Goal: Check status: Check status

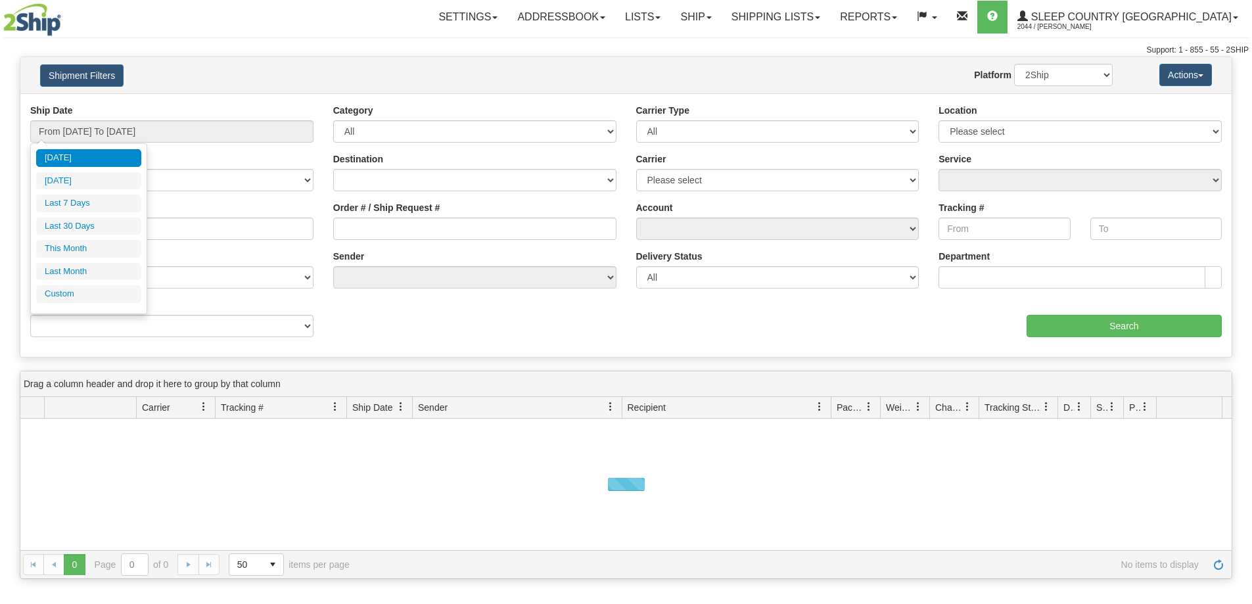
click at [106, 129] on input "From [DATE] To [DATE]" at bounding box center [171, 131] width 283 height 22
click at [101, 223] on li "Last 30 Days" at bounding box center [88, 227] width 105 height 18
type input "From [DATE] To [DATE]"
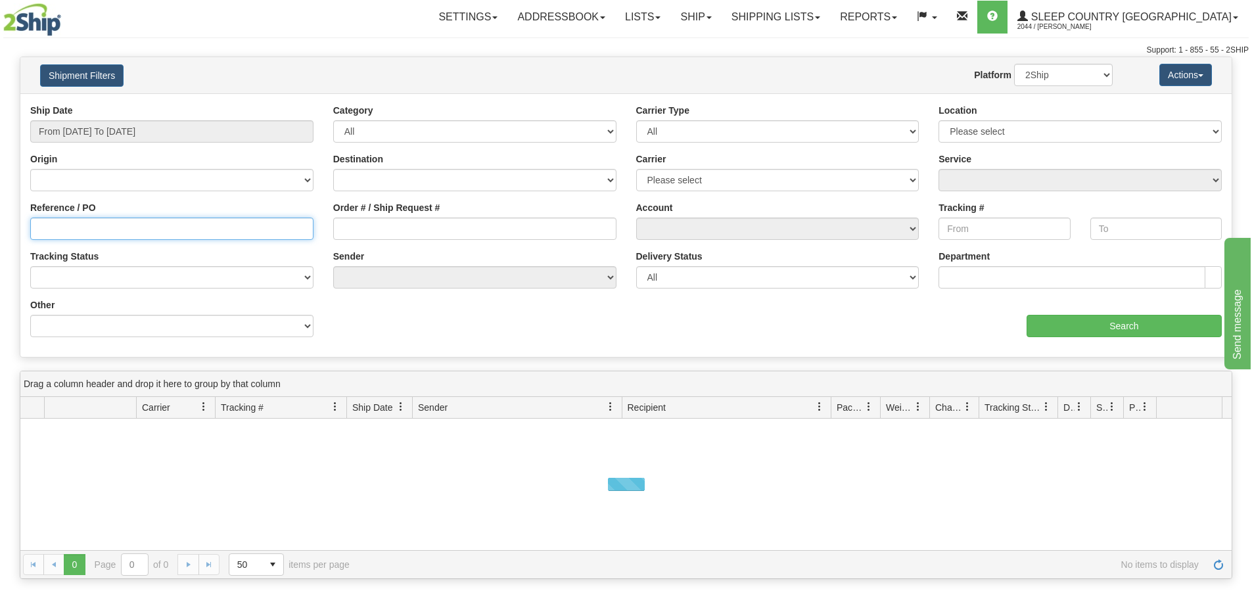
click at [45, 233] on input "Reference / PO" at bounding box center [171, 229] width 283 height 22
paste input "9000I037872"
type input "9000I037872"
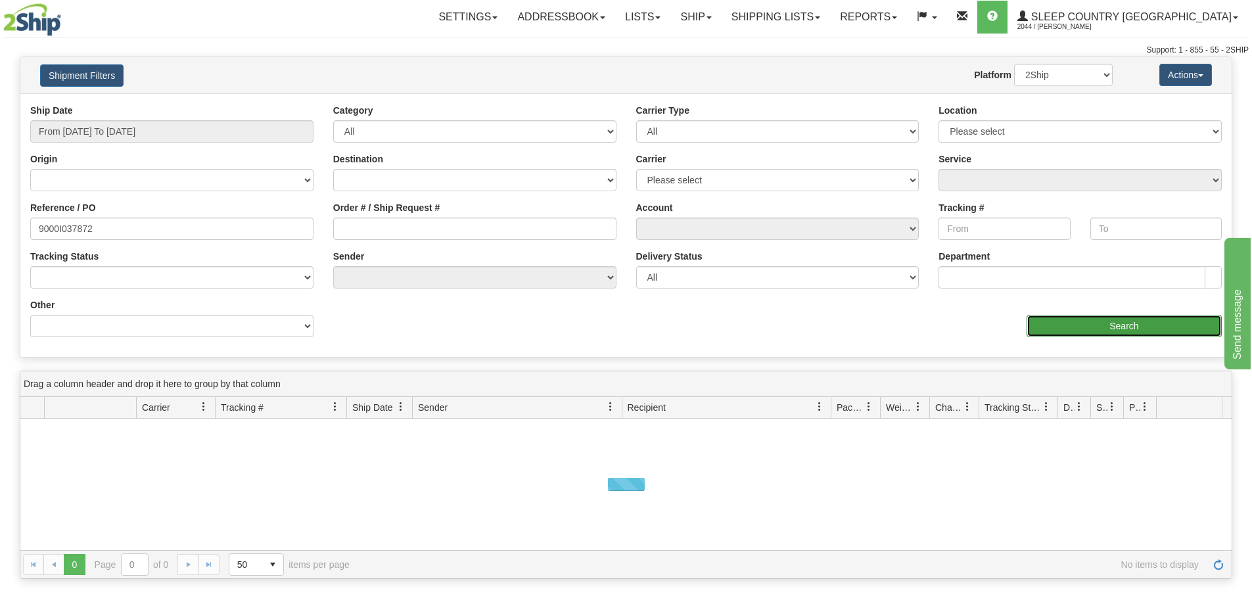
click at [1116, 328] on input "Search" at bounding box center [1123, 326] width 195 height 22
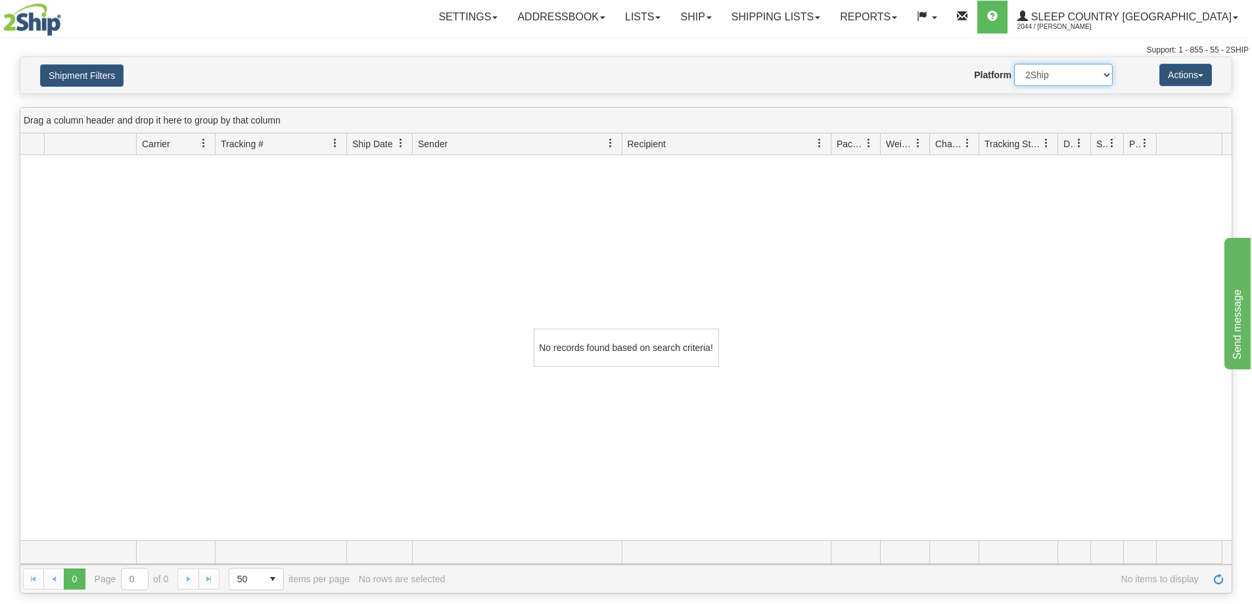
click at [1058, 78] on select "2Ship Imported" at bounding box center [1063, 75] width 99 height 22
select select "1"
click at [1014, 64] on select "2Ship Imported" at bounding box center [1063, 75] width 99 height 22
click at [830, 23] on link "Shipping lists" at bounding box center [776, 17] width 108 height 33
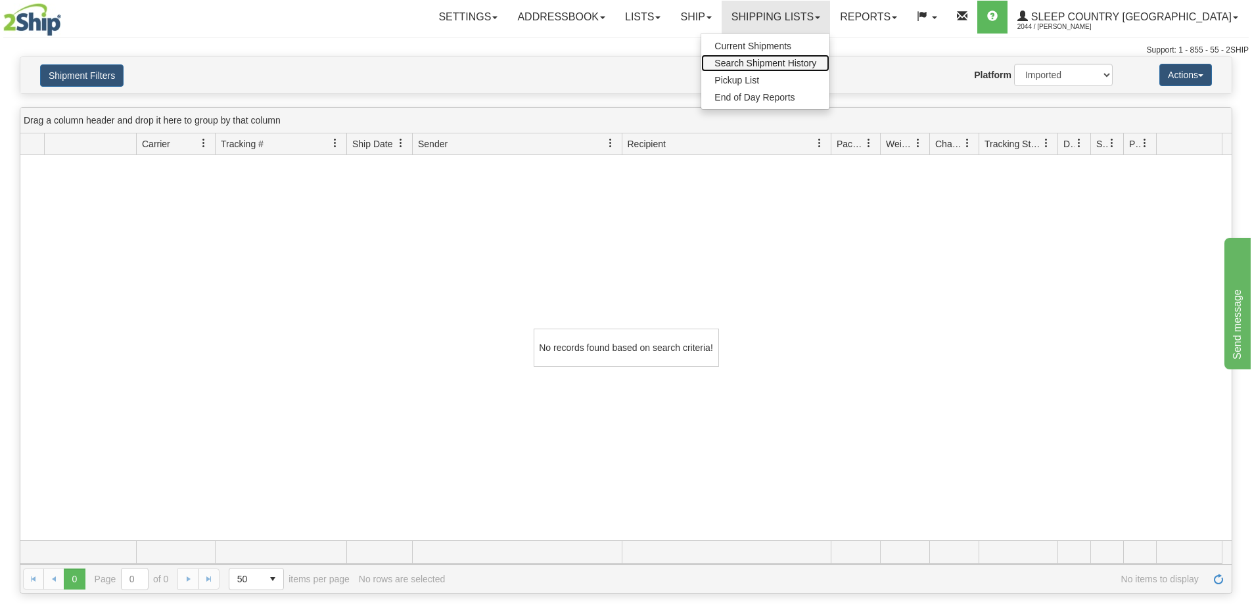
click at [816, 67] on span "Search Shipment History" at bounding box center [765, 63] width 102 height 11
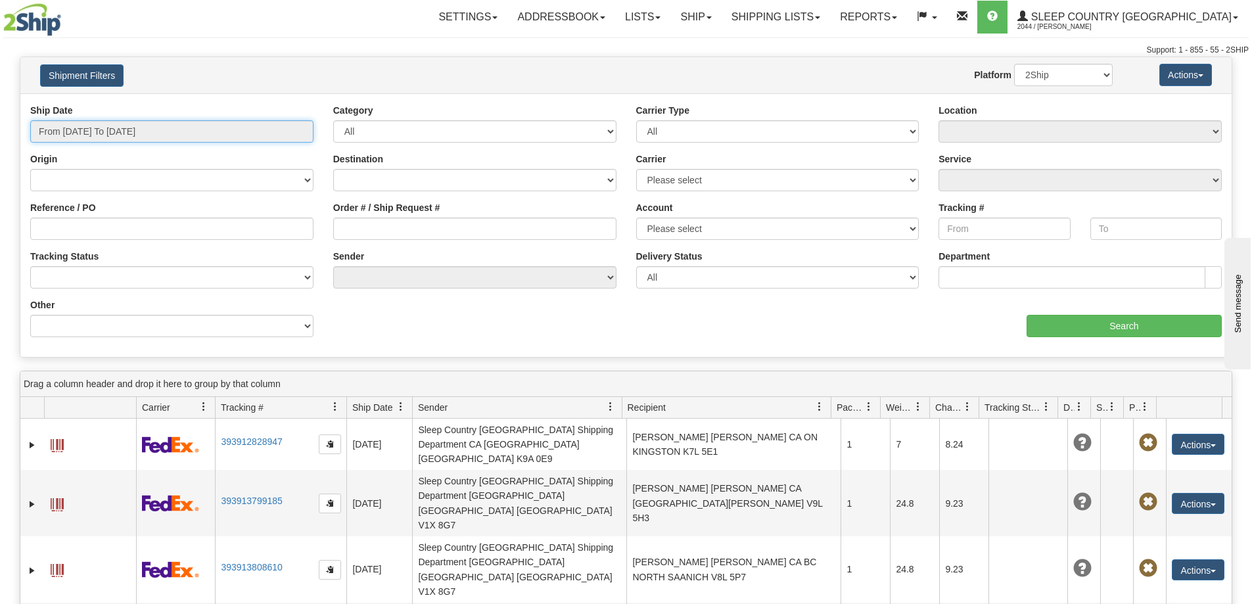
click at [175, 136] on input "From [DATE] To [DATE]" at bounding box center [171, 131] width 283 height 22
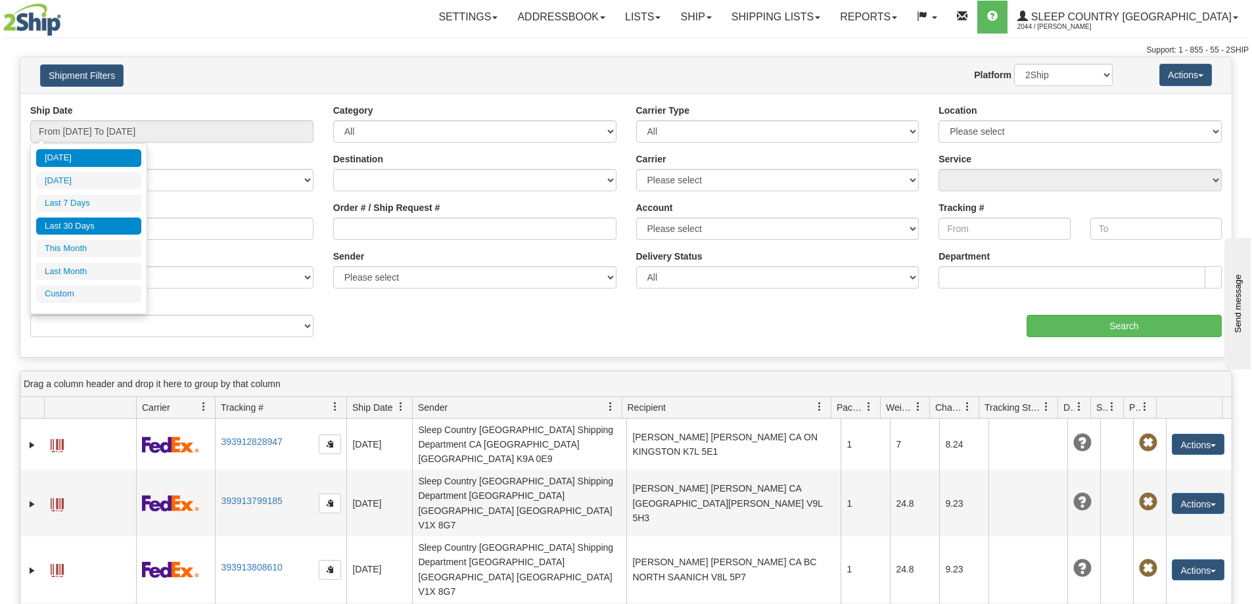
click at [128, 226] on li "Last 30 Days" at bounding box center [88, 227] width 105 height 18
type input "From [DATE] To [DATE]"
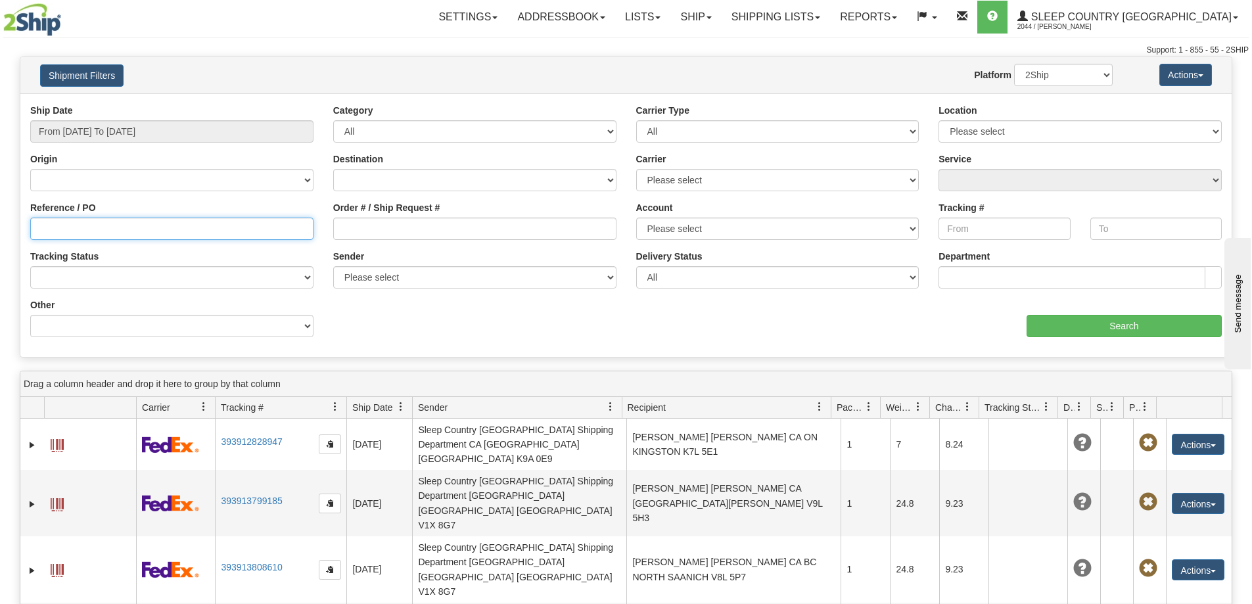
click at [37, 229] on input "Reference / PO" at bounding box center [171, 229] width 283 height 22
paste input "9000I037872"
type input "9000I037872"
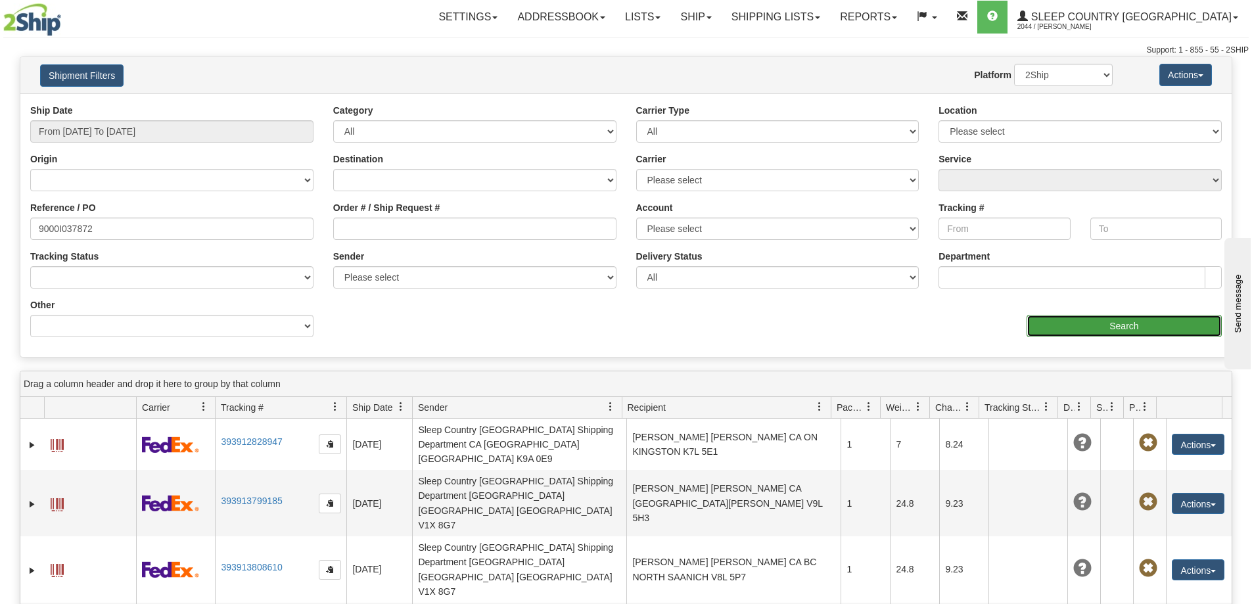
click at [1138, 322] on input "Search" at bounding box center [1123, 326] width 195 height 22
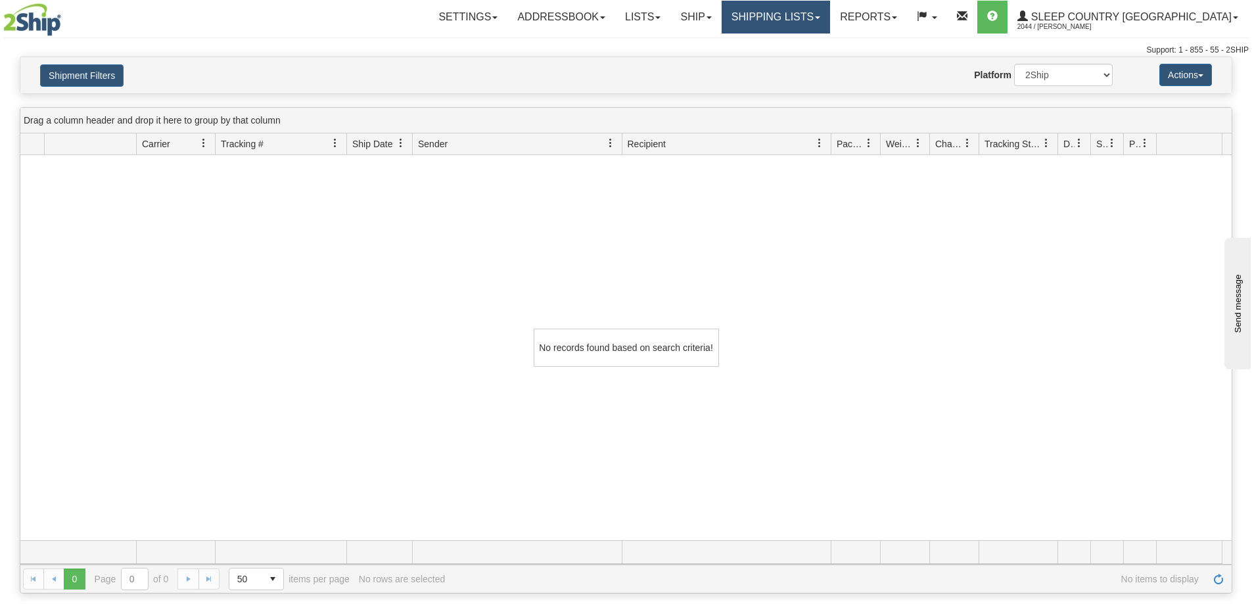
click at [817, 12] on link "Shipping lists" at bounding box center [776, 17] width 108 height 33
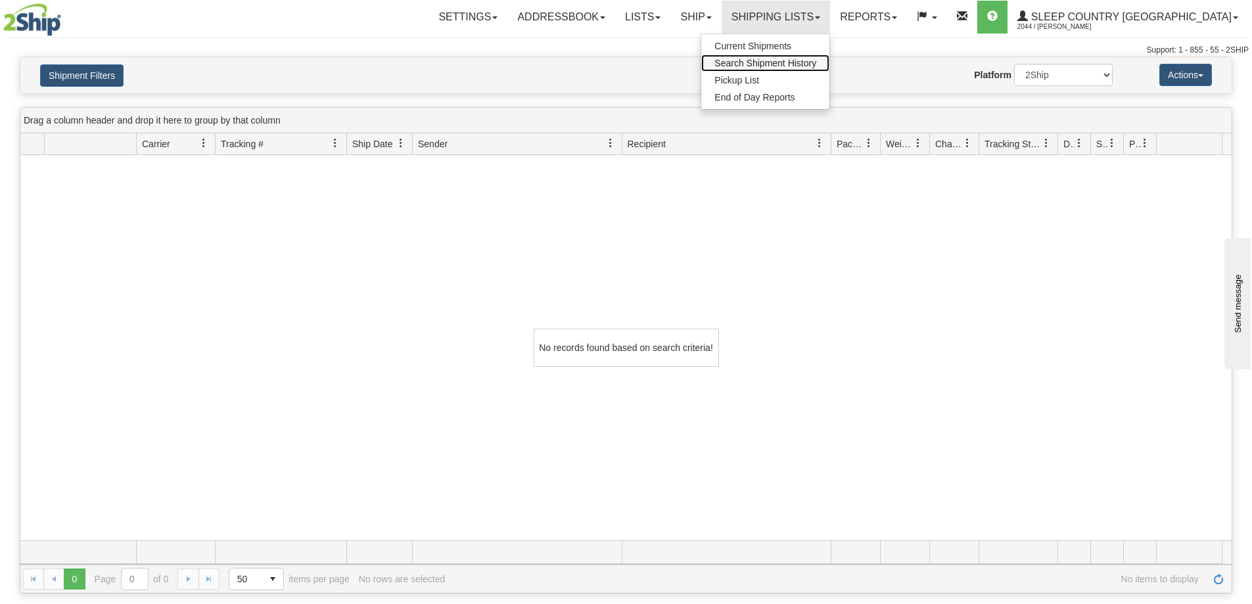
click at [816, 64] on span "Search Shipment History" at bounding box center [765, 63] width 102 height 11
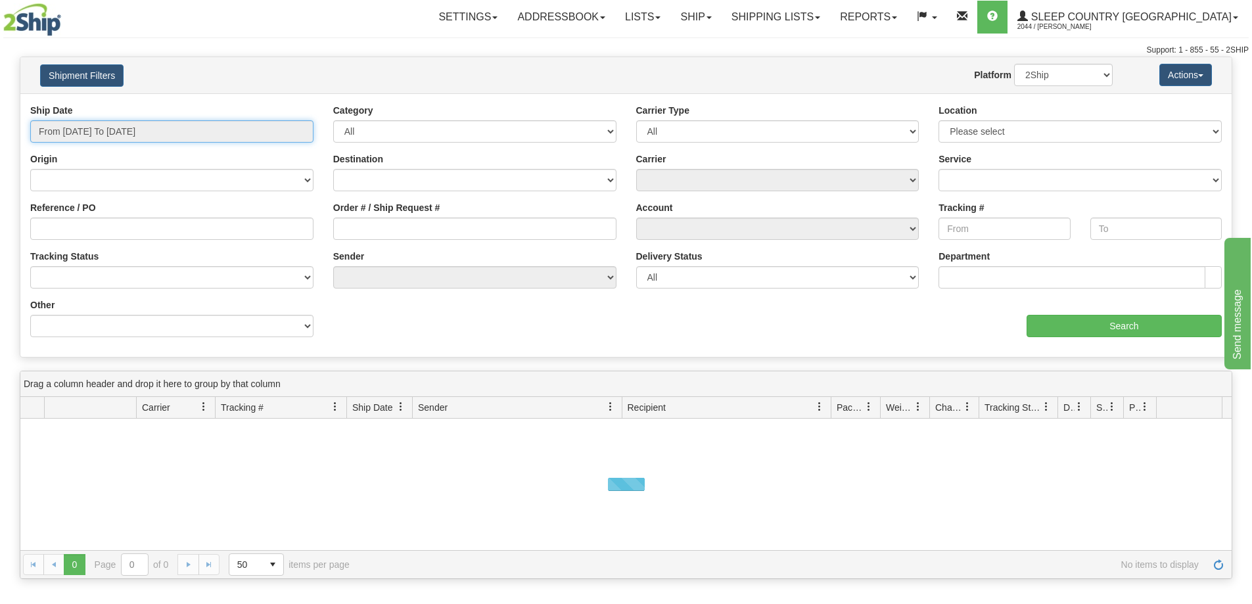
click at [170, 124] on input "From [DATE] To [DATE]" at bounding box center [171, 131] width 283 height 22
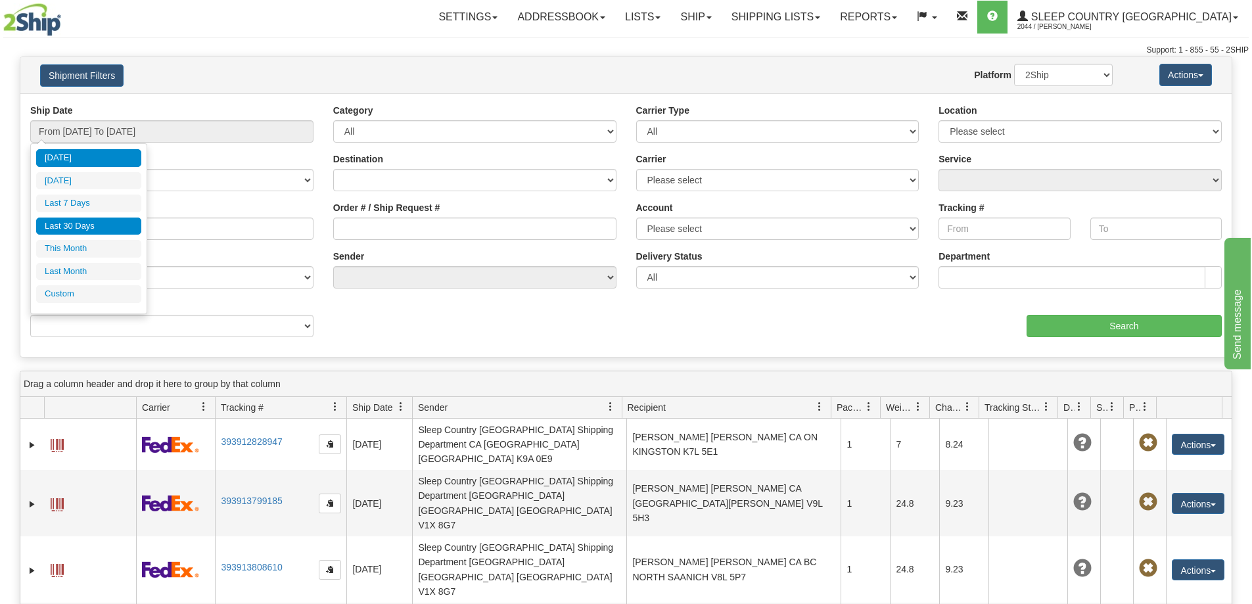
click at [85, 229] on li "Last 30 Days" at bounding box center [88, 227] width 105 height 18
type input "From [DATE] To [DATE]"
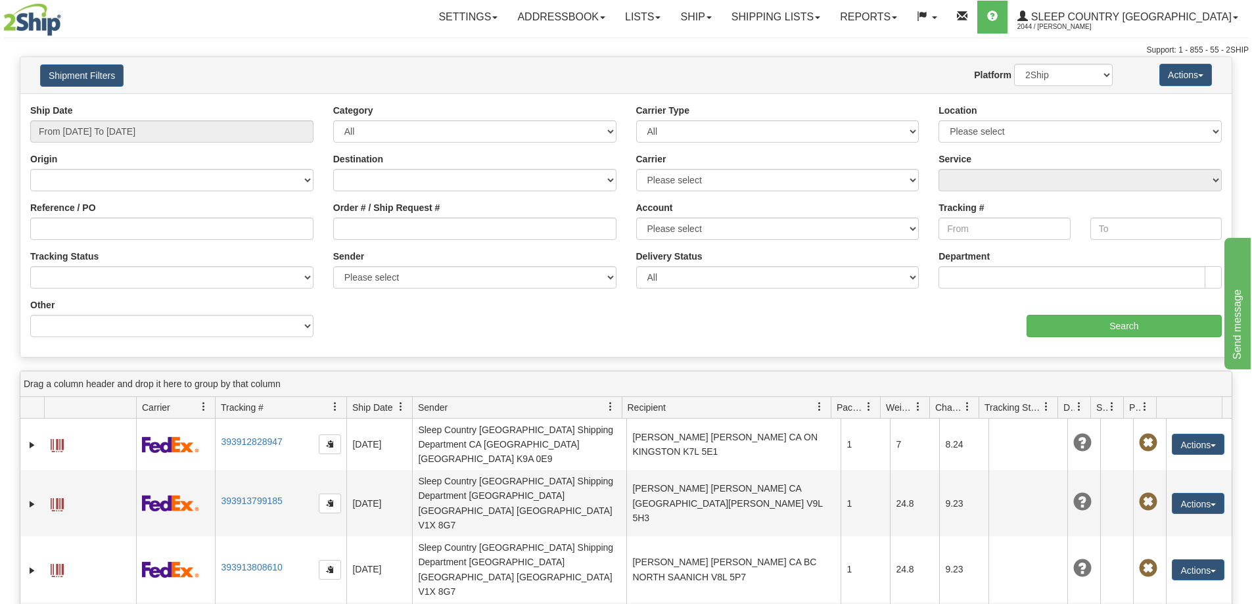
drag, startPoint x: 325, startPoint y: 222, endPoint x: 348, endPoint y: 228, distance: 23.7
click at [326, 222] on div "Order # / Ship Request #" at bounding box center [474, 225] width 303 height 49
click at [345, 223] on input "Order # / Ship Request #" at bounding box center [474, 229] width 283 height 22
paste input "9000I037872"
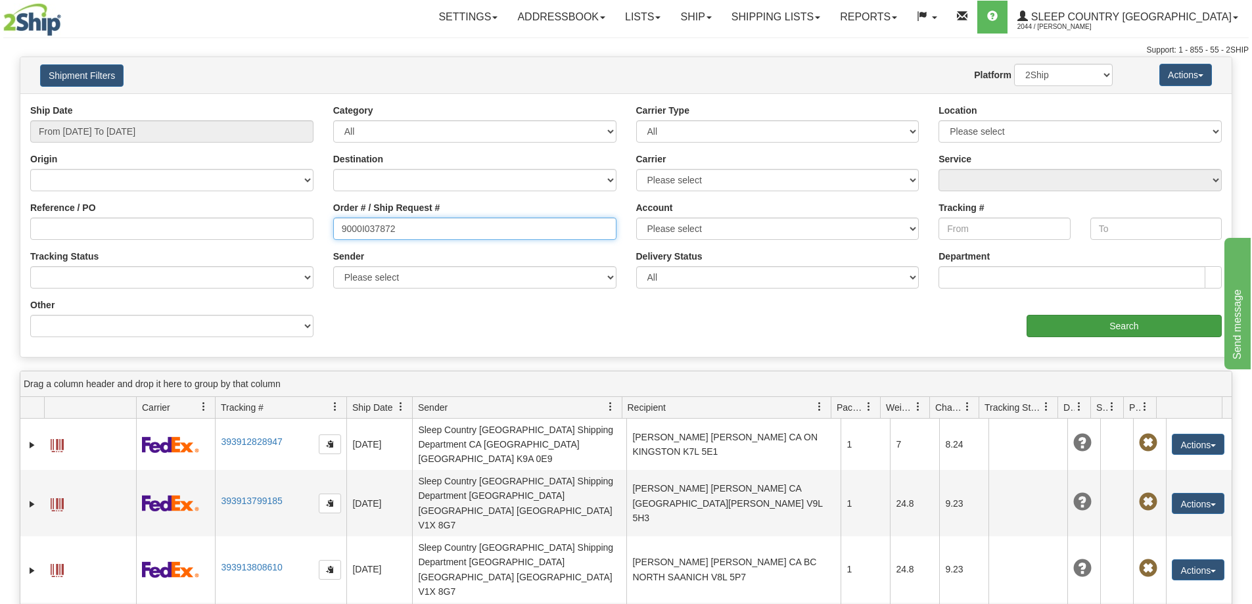
type input "9000I037872"
click at [1063, 316] on input "Search" at bounding box center [1123, 326] width 195 height 22
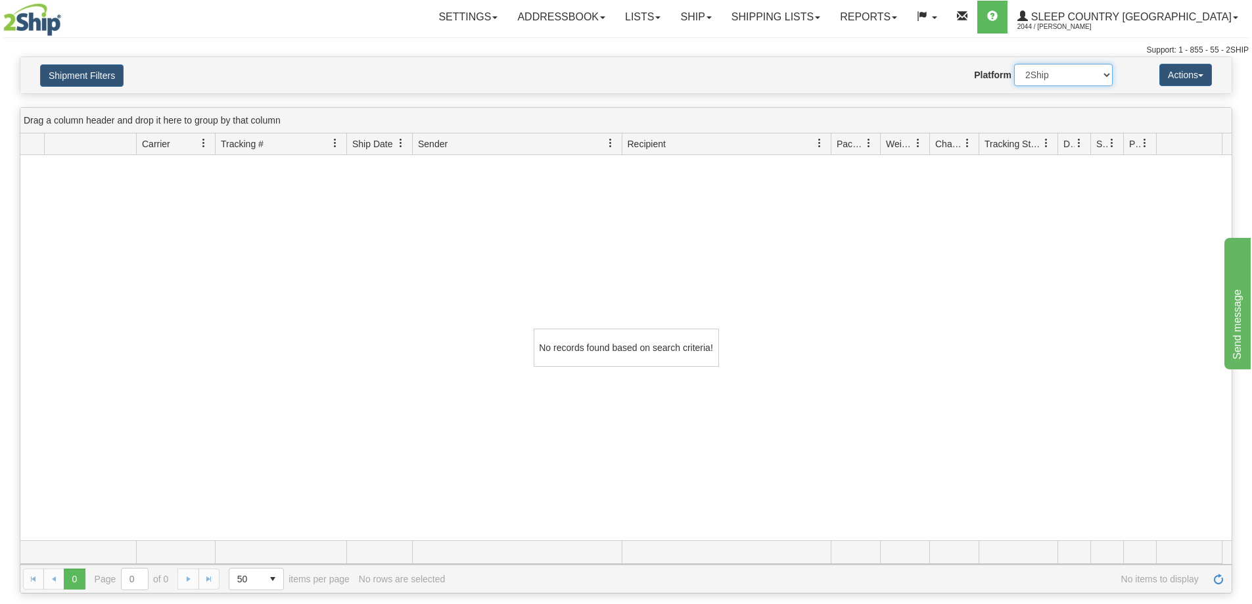
drag, startPoint x: 1039, startPoint y: 71, endPoint x: 1037, endPoint y: 82, distance: 11.3
click at [1039, 71] on select "2Ship Imported" at bounding box center [1063, 75] width 99 height 22
select select "1"
click at [1014, 64] on select "2Ship Imported" at bounding box center [1063, 75] width 99 height 22
